Goal: Information Seeking & Learning: Learn about a topic

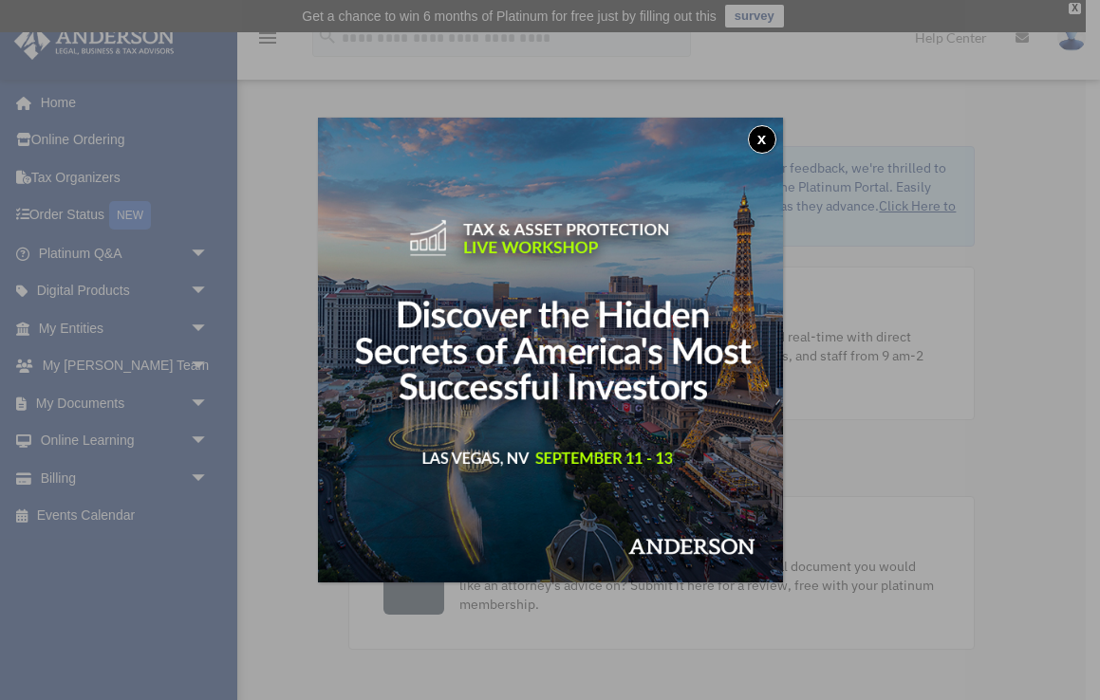
click at [760, 137] on button "x" at bounding box center [762, 139] width 28 height 28
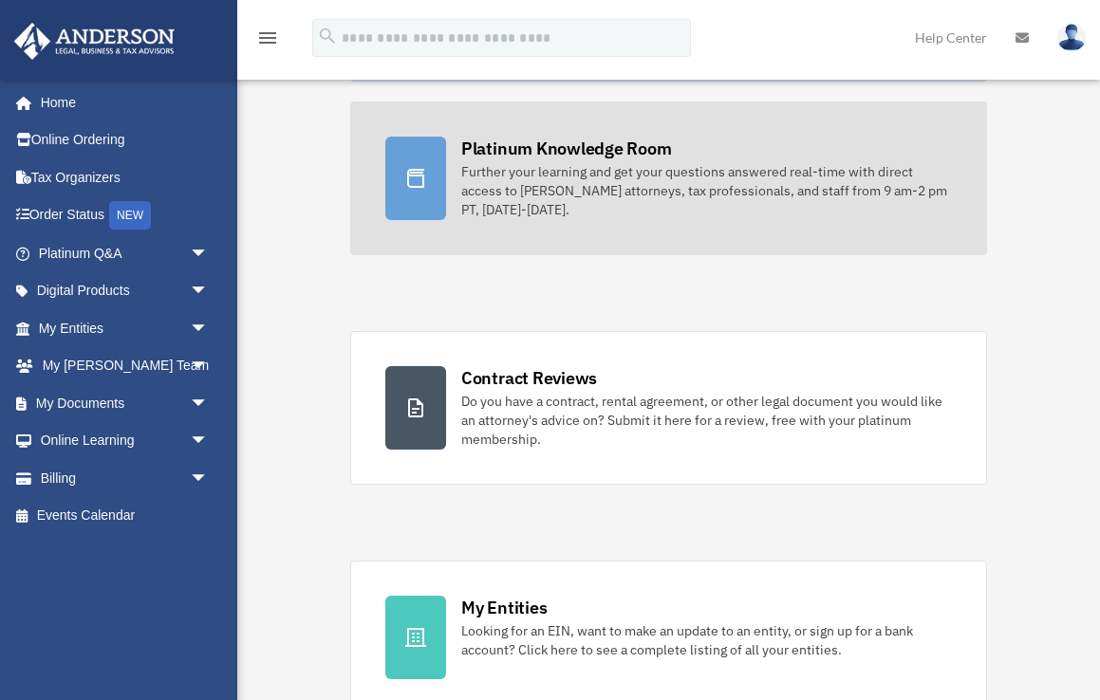
scroll to position [173, 0]
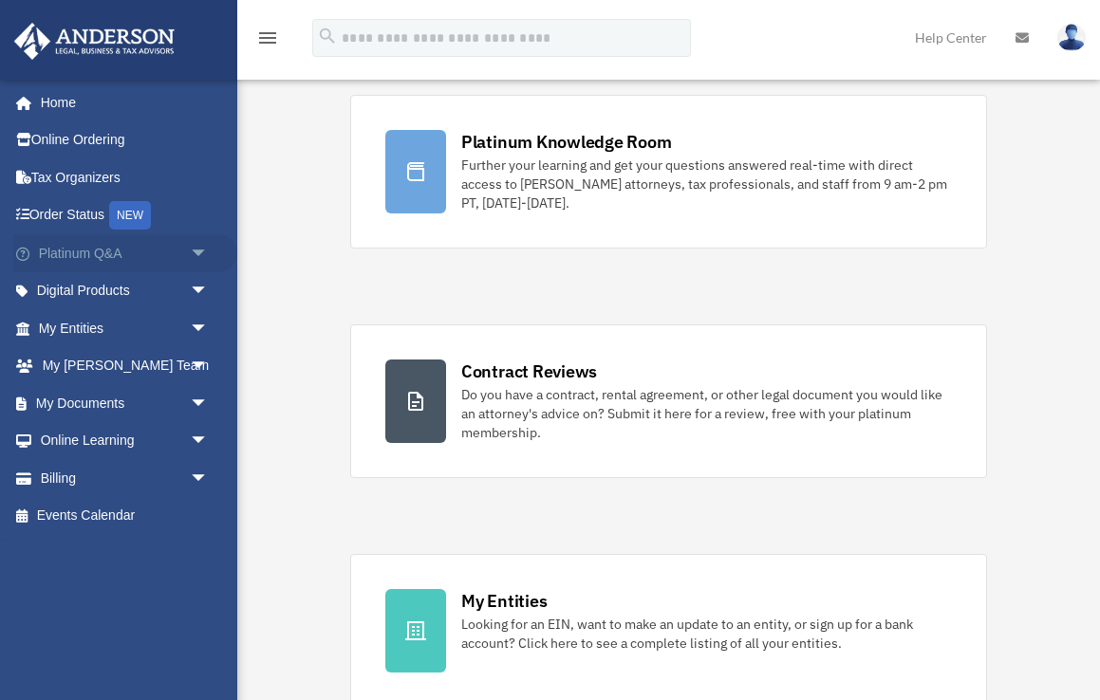
click at [107, 258] on link "Platinum Q&A arrow_drop_down" at bounding box center [125, 253] width 224 height 38
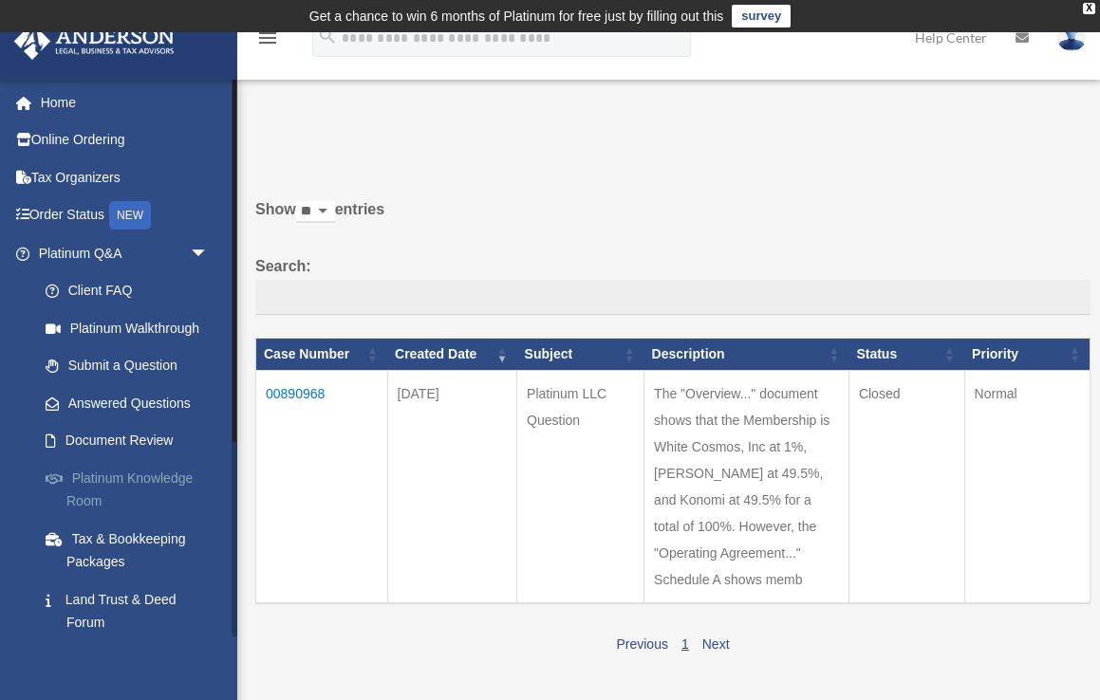
click at [144, 467] on link "Platinum Knowledge Room" at bounding box center [132, 489] width 211 height 61
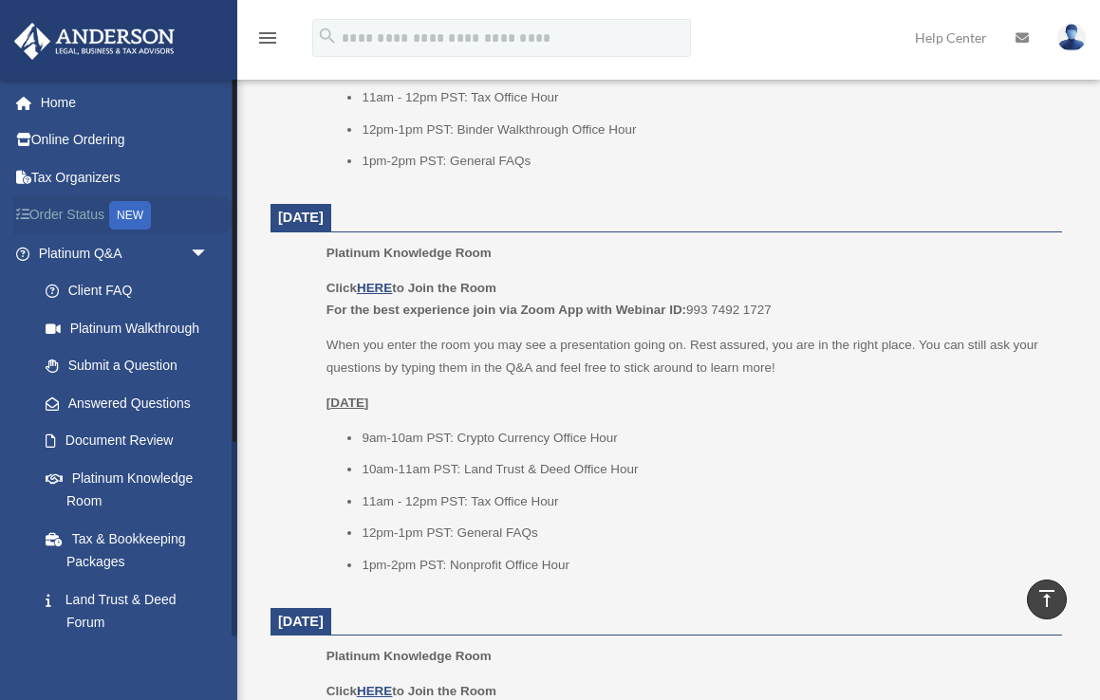
scroll to position [1321, 0]
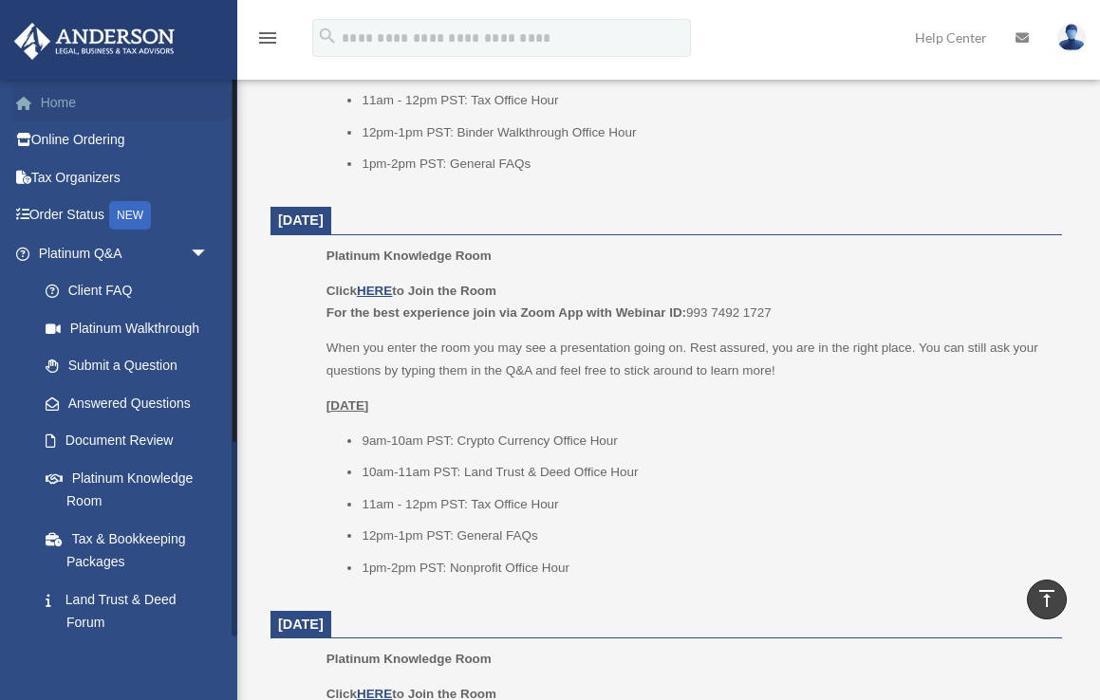
click at [70, 102] on link "Home" at bounding box center [125, 103] width 224 height 38
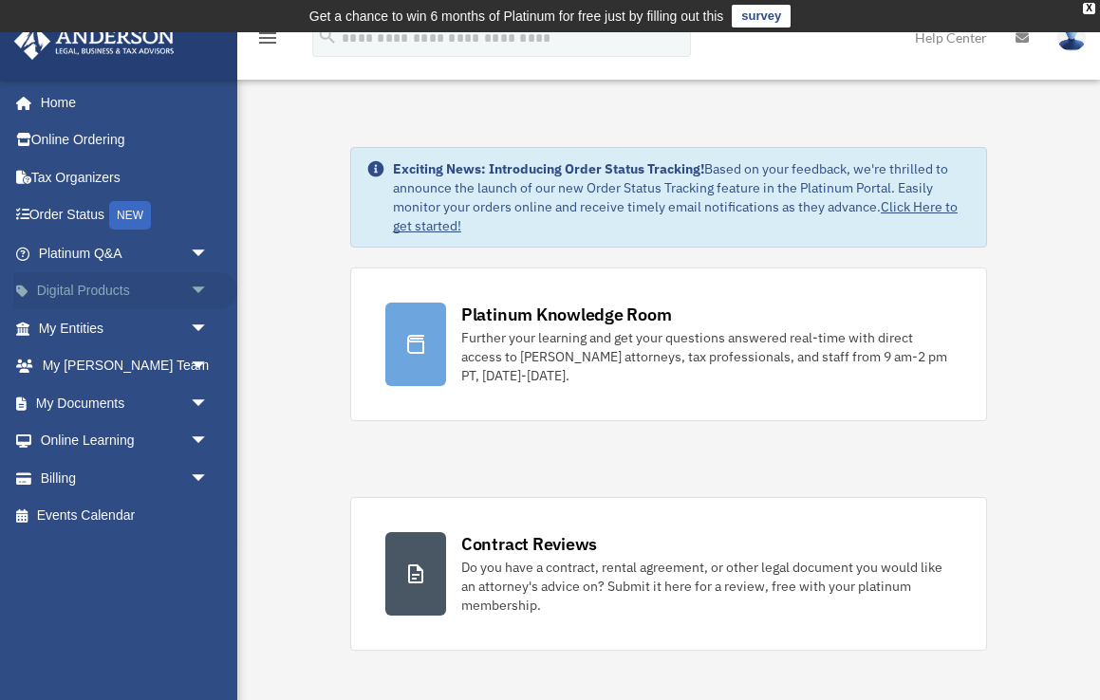
click at [197, 289] on span "arrow_drop_down" at bounding box center [209, 291] width 38 height 39
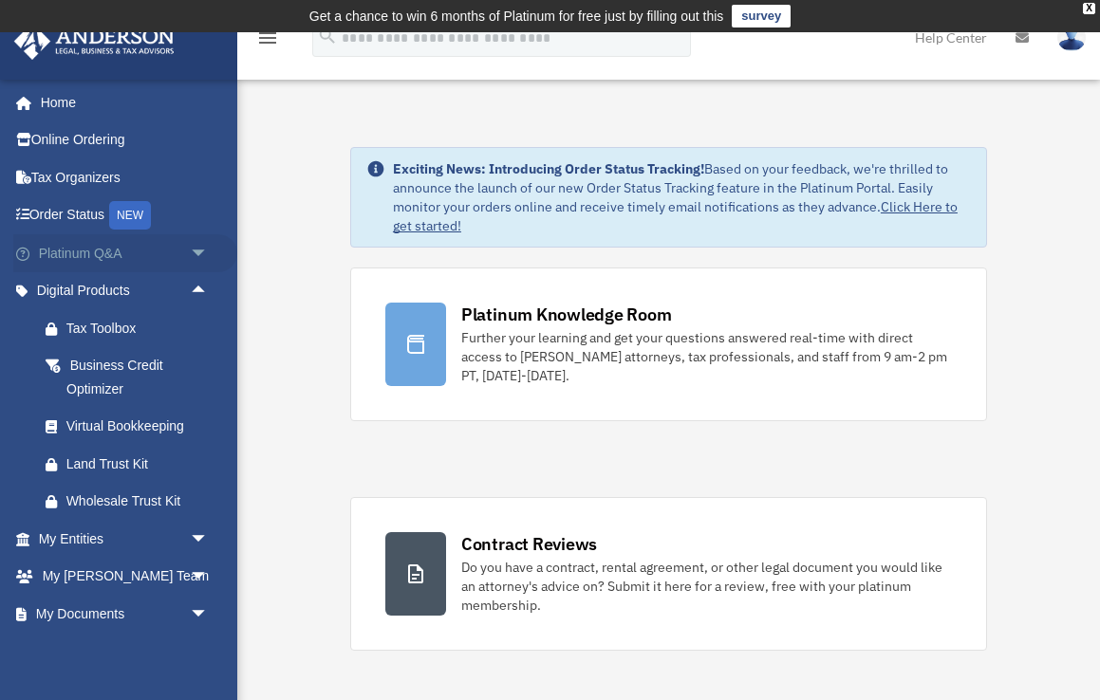
click at [196, 248] on span "arrow_drop_down" at bounding box center [209, 253] width 38 height 39
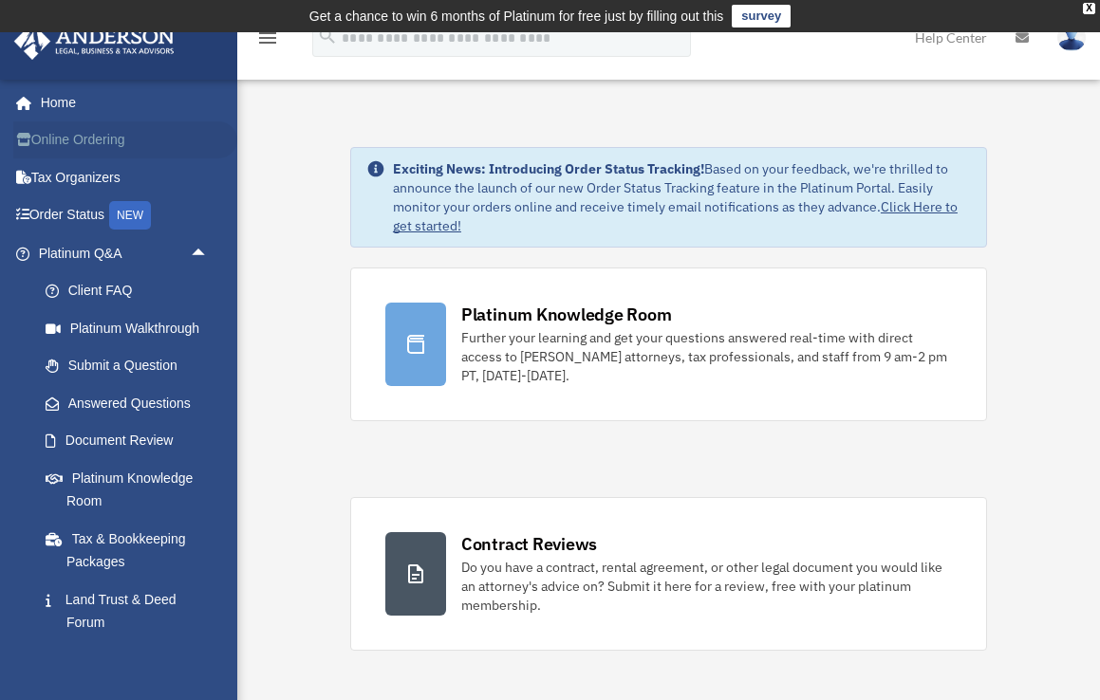
click at [97, 137] on link "Online Ordering" at bounding box center [125, 140] width 224 height 38
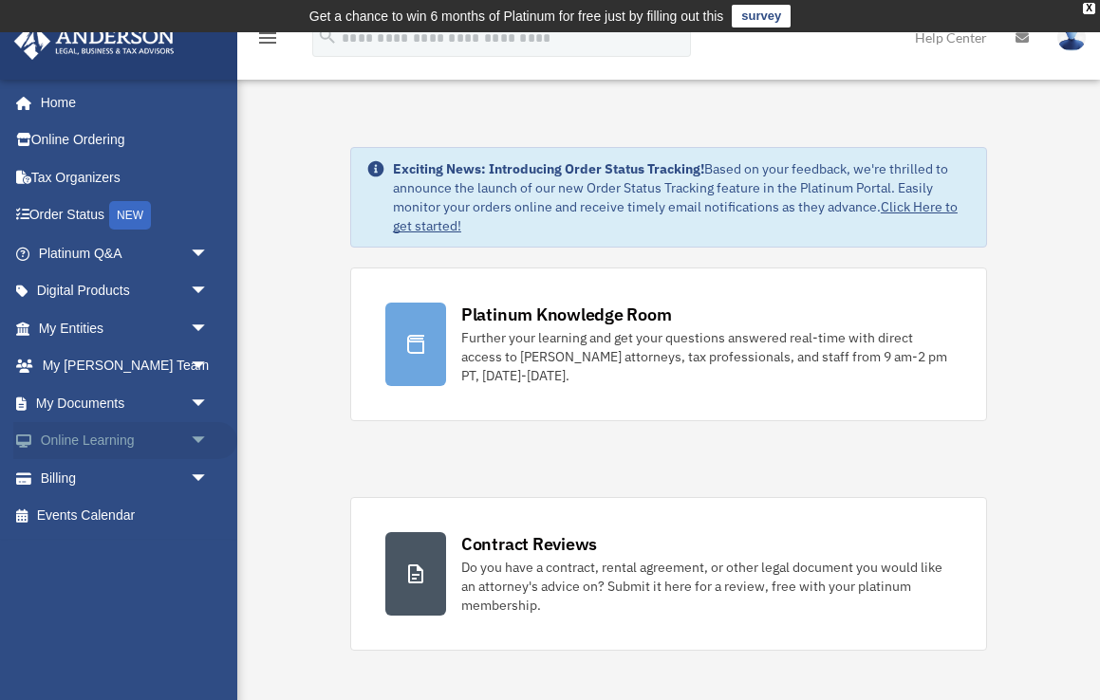
click at [91, 440] on link "Online Learning arrow_drop_down" at bounding box center [125, 441] width 224 height 38
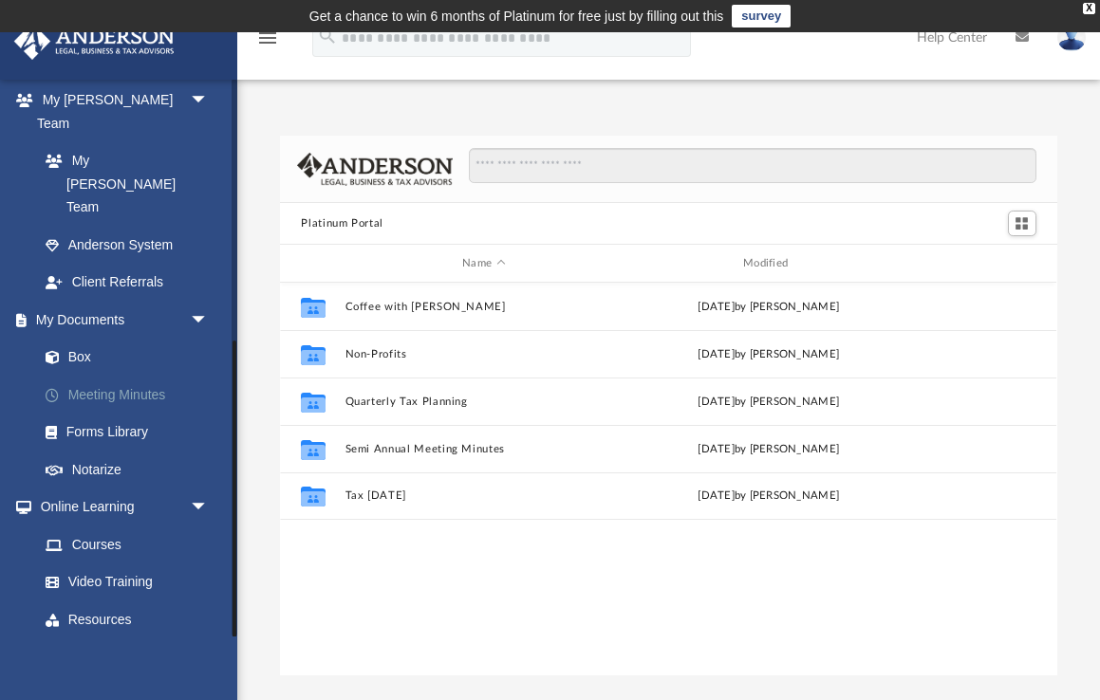
scroll to position [489, 0]
click at [83, 528] on link "Courses" at bounding box center [132, 547] width 211 height 38
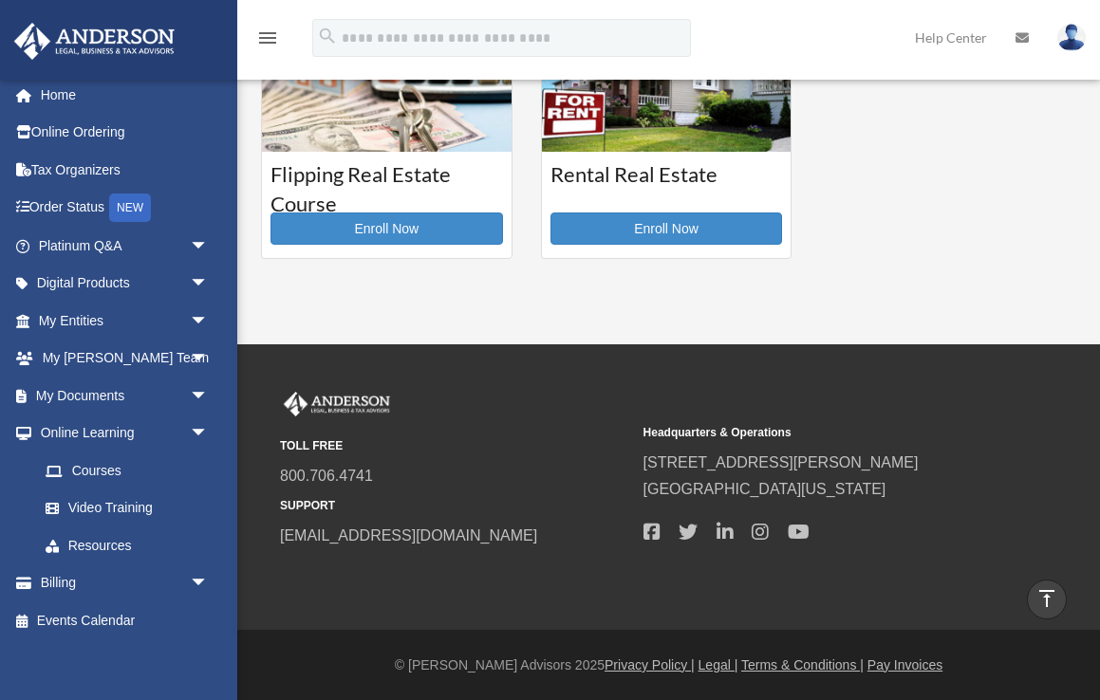
scroll to position [656, 0]
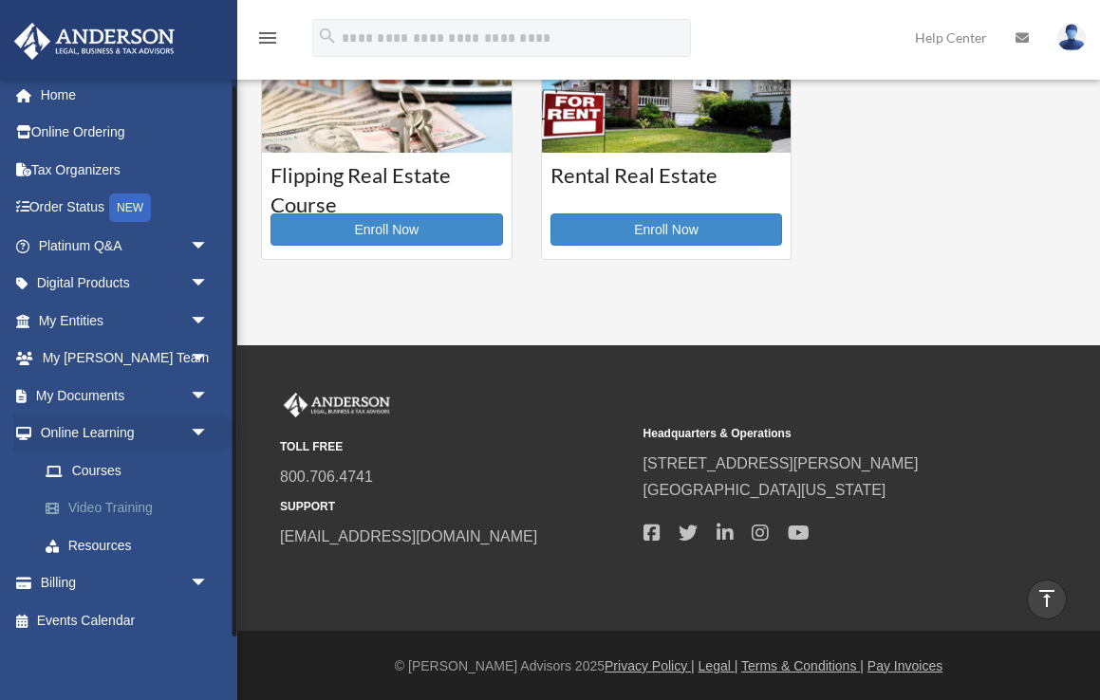
click at [132, 493] on link "Video Training" at bounding box center [132, 509] width 211 height 38
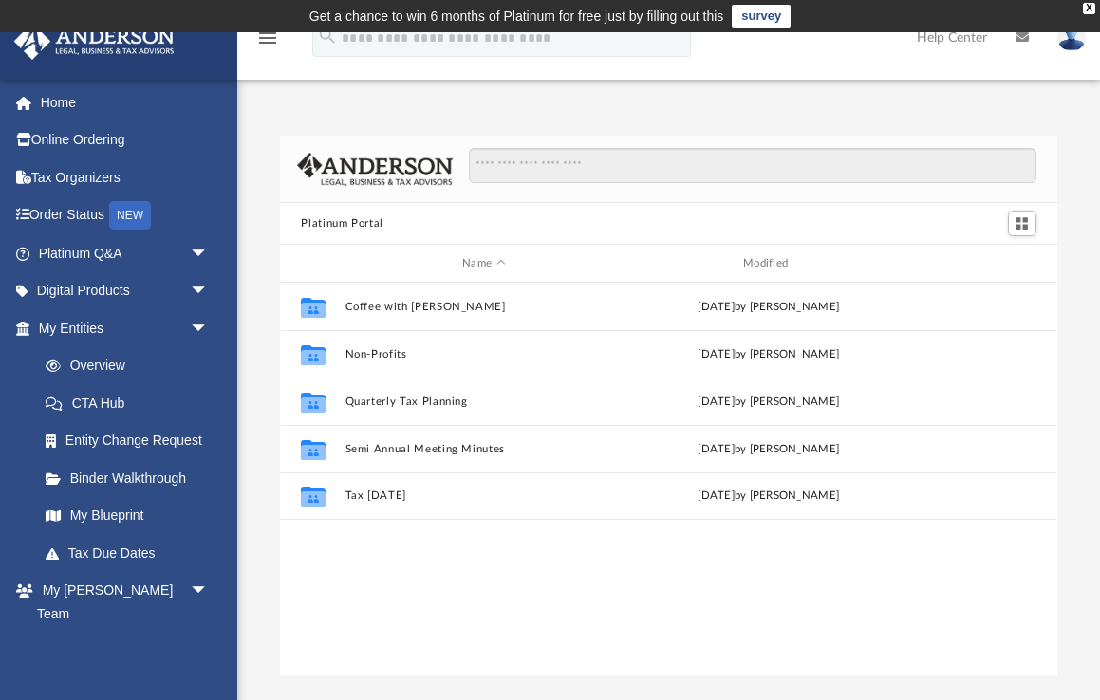
scroll to position [432, 776]
click at [200, 284] on span "arrow_drop_down" at bounding box center [209, 291] width 38 height 39
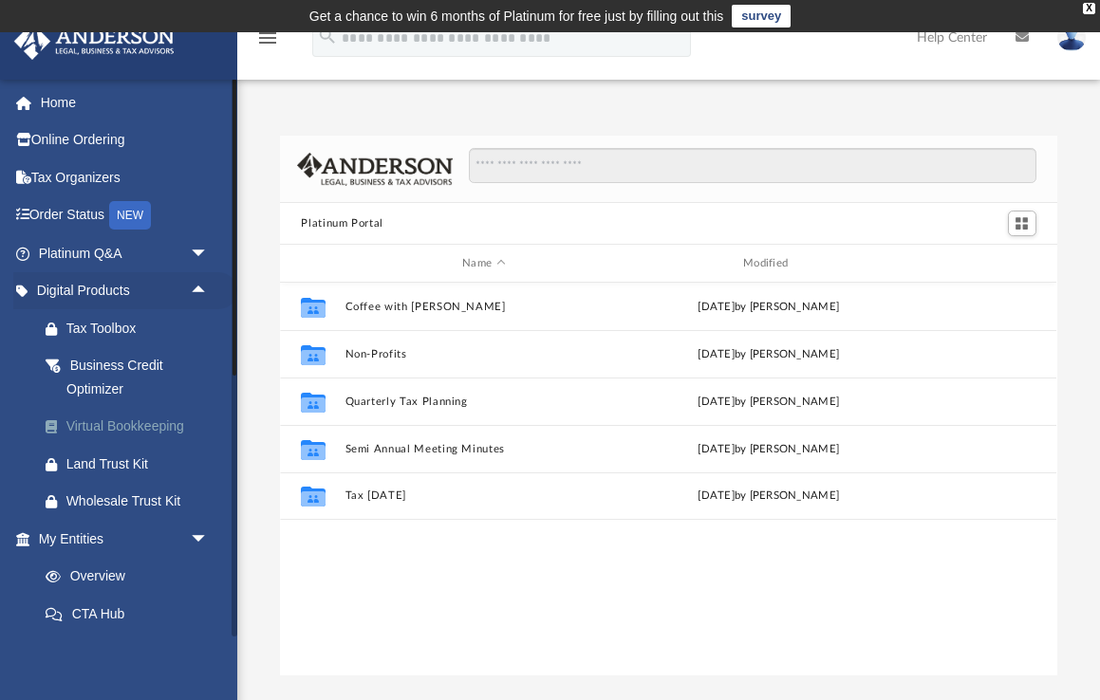
scroll to position [0, 0]
click at [194, 281] on span "arrow_drop_up" at bounding box center [209, 291] width 38 height 39
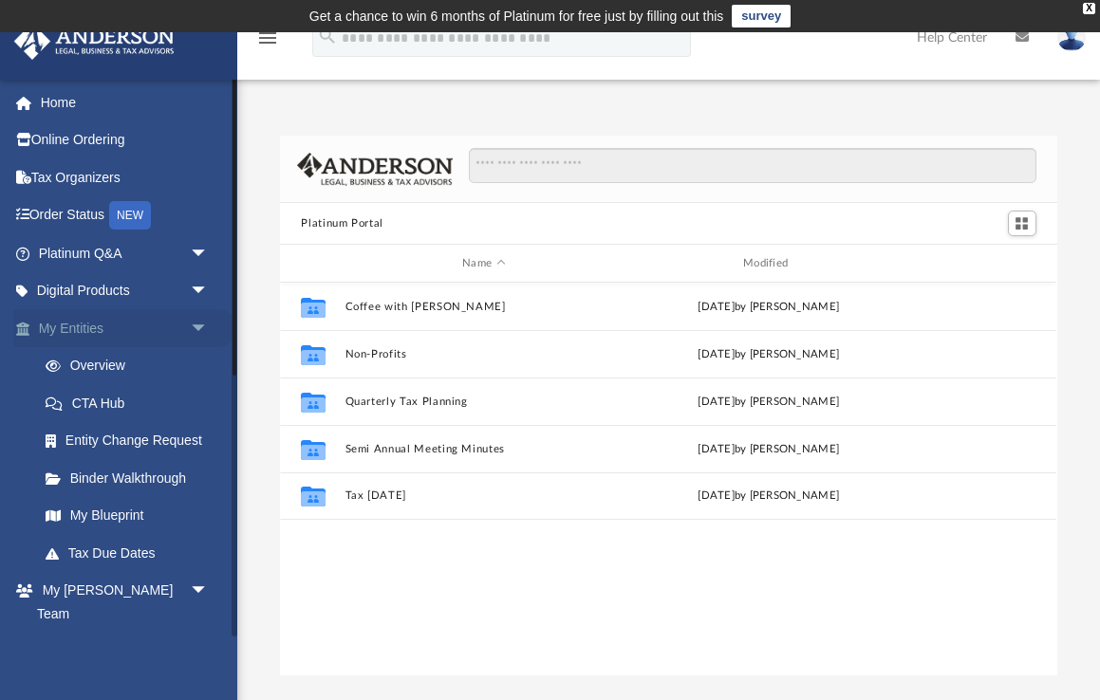
click at [199, 319] on span "arrow_drop_down" at bounding box center [209, 328] width 38 height 39
